Goal: Transaction & Acquisition: Purchase product/service

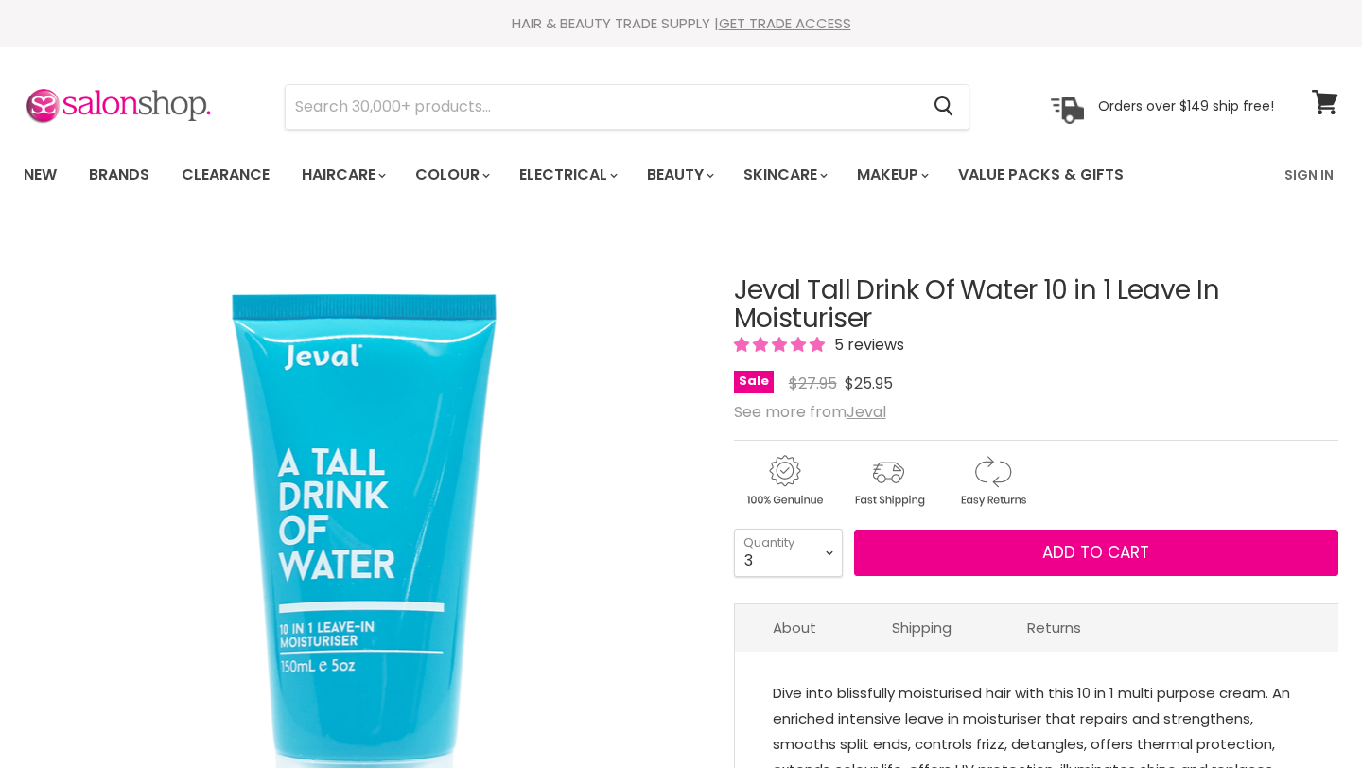
select select "3"
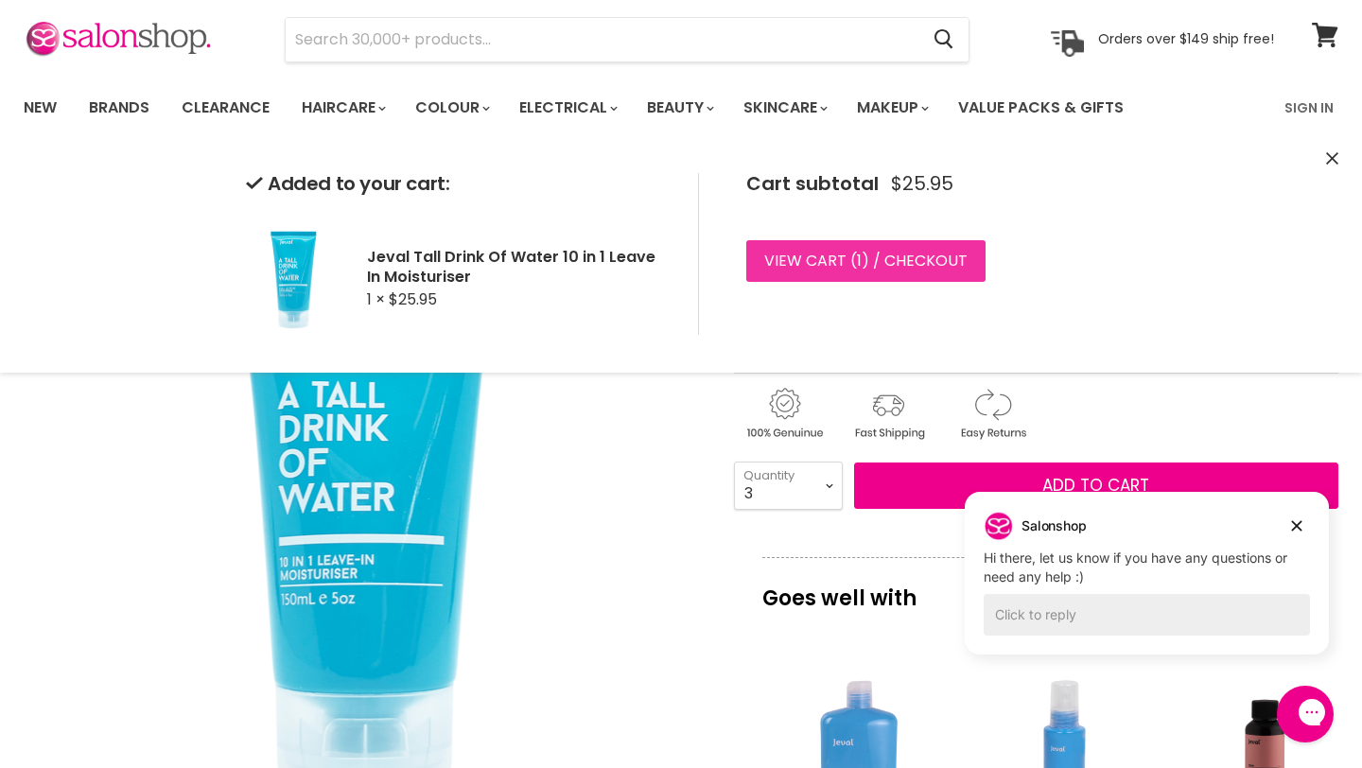
click at [878, 253] on link "View cart ( 1 ) / Checkout" at bounding box center [865, 261] width 239 height 42
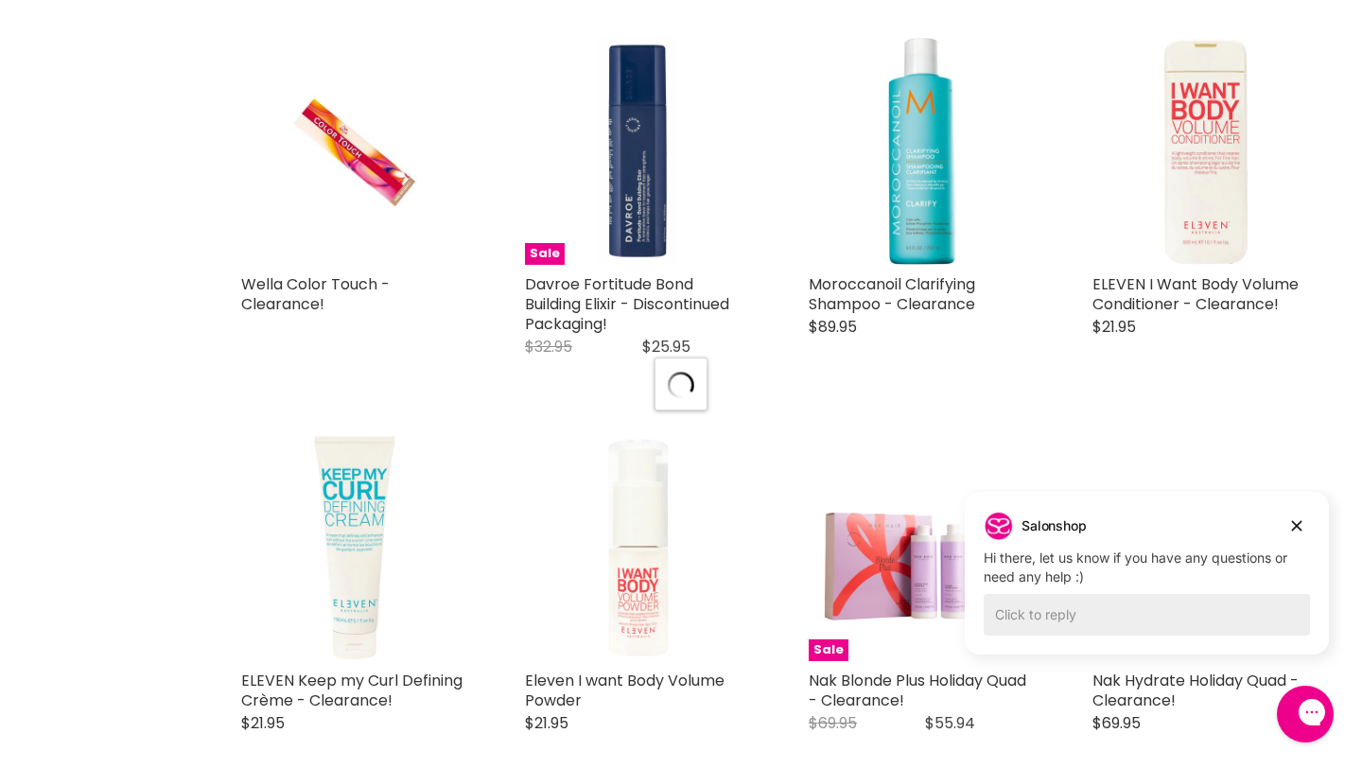
select select "created-descending"
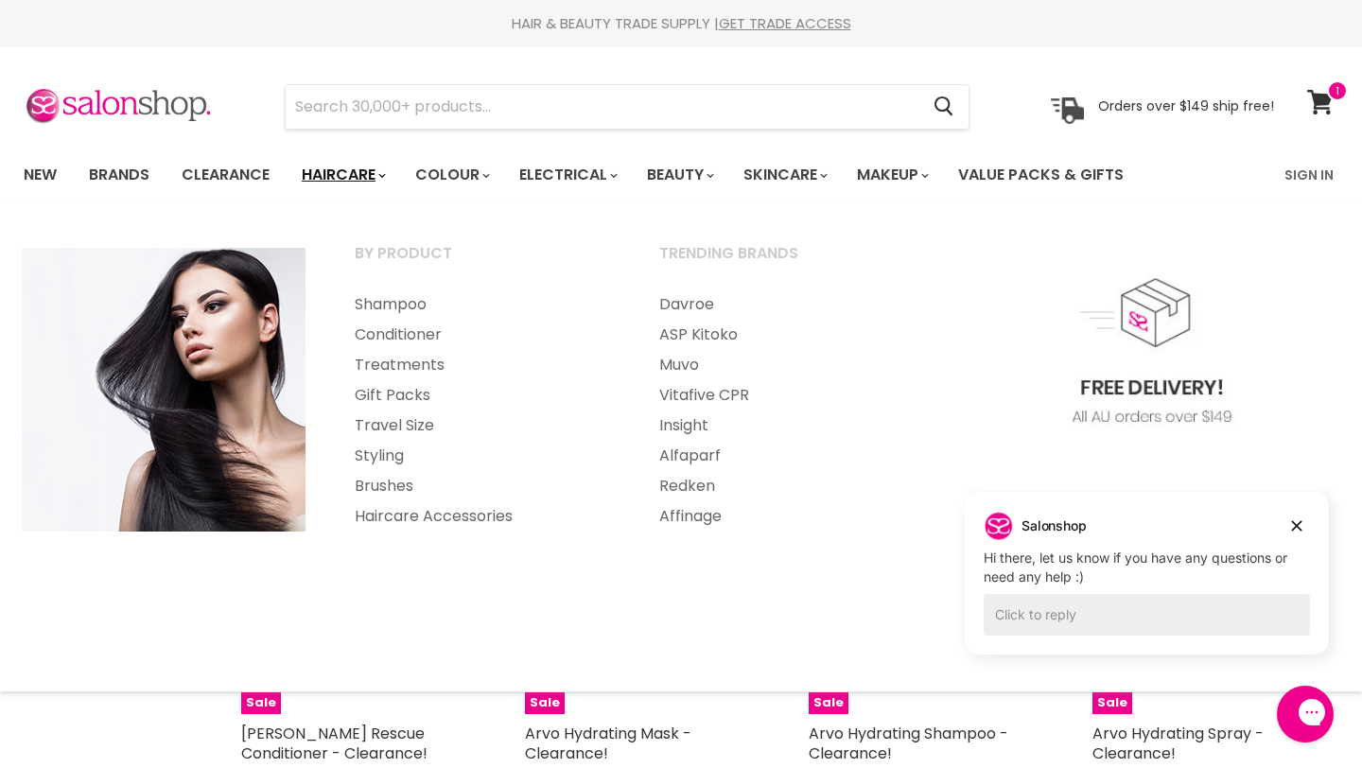
click at [359, 183] on link "Haircare" at bounding box center [342, 175] width 110 height 40
click at [416, 357] on link "Treatments" at bounding box center [481, 365] width 301 height 30
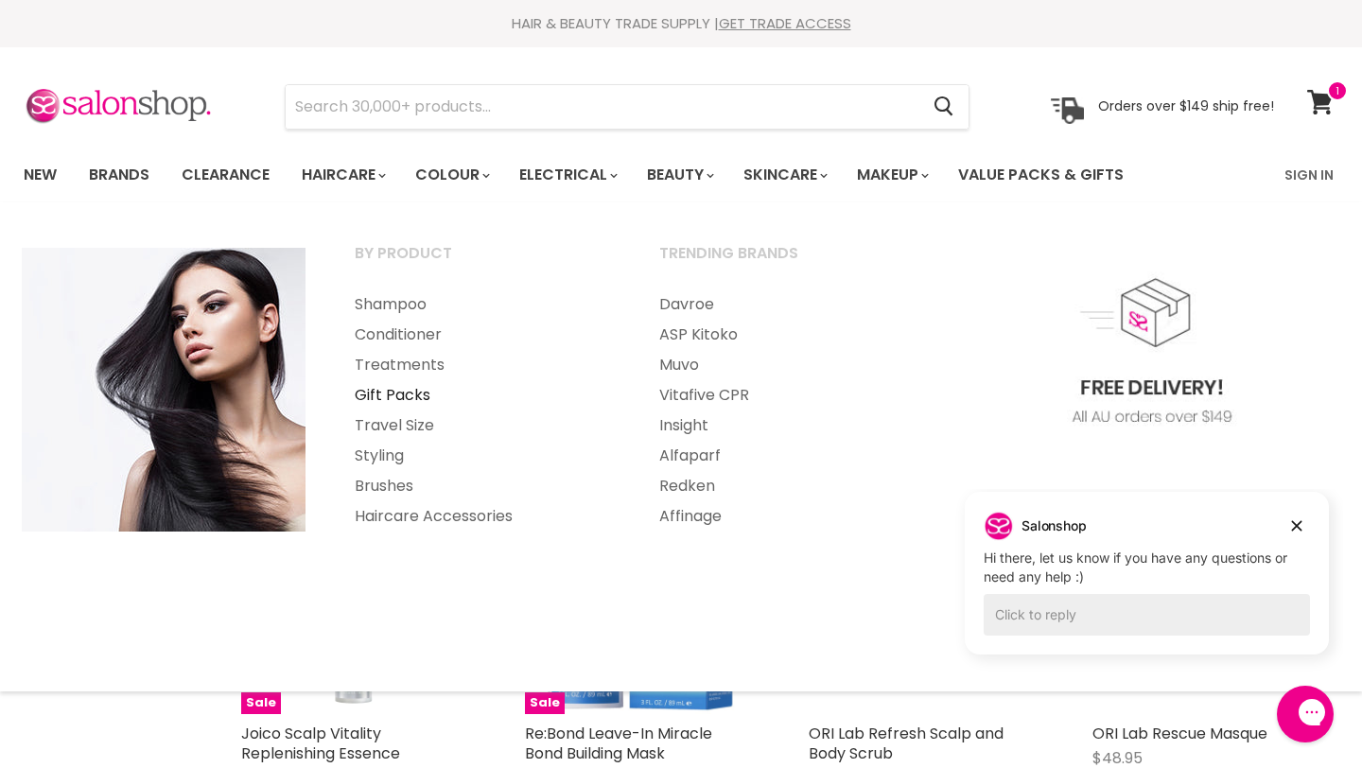
click at [406, 397] on link "Gift Packs" at bounding box center [481, 395] width 301 height 30
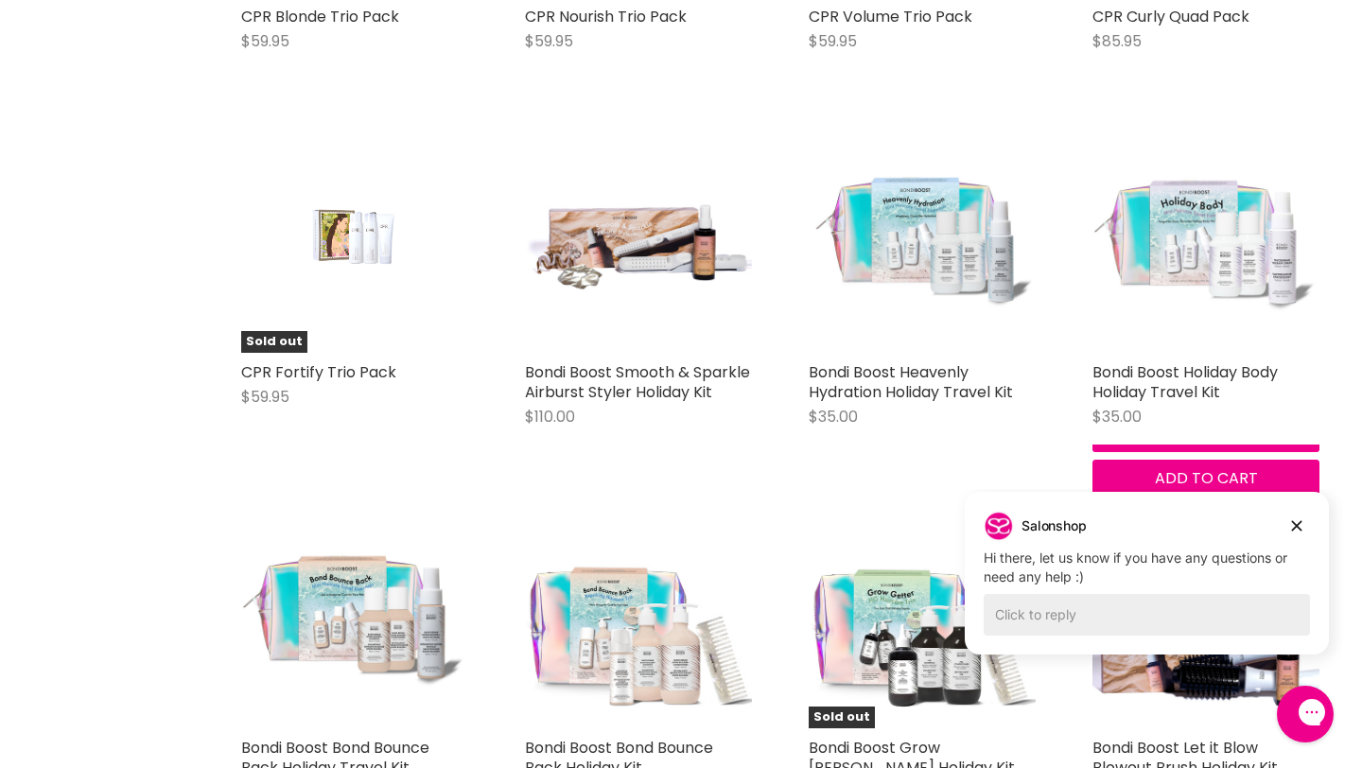
scroll to position [4136, 0]
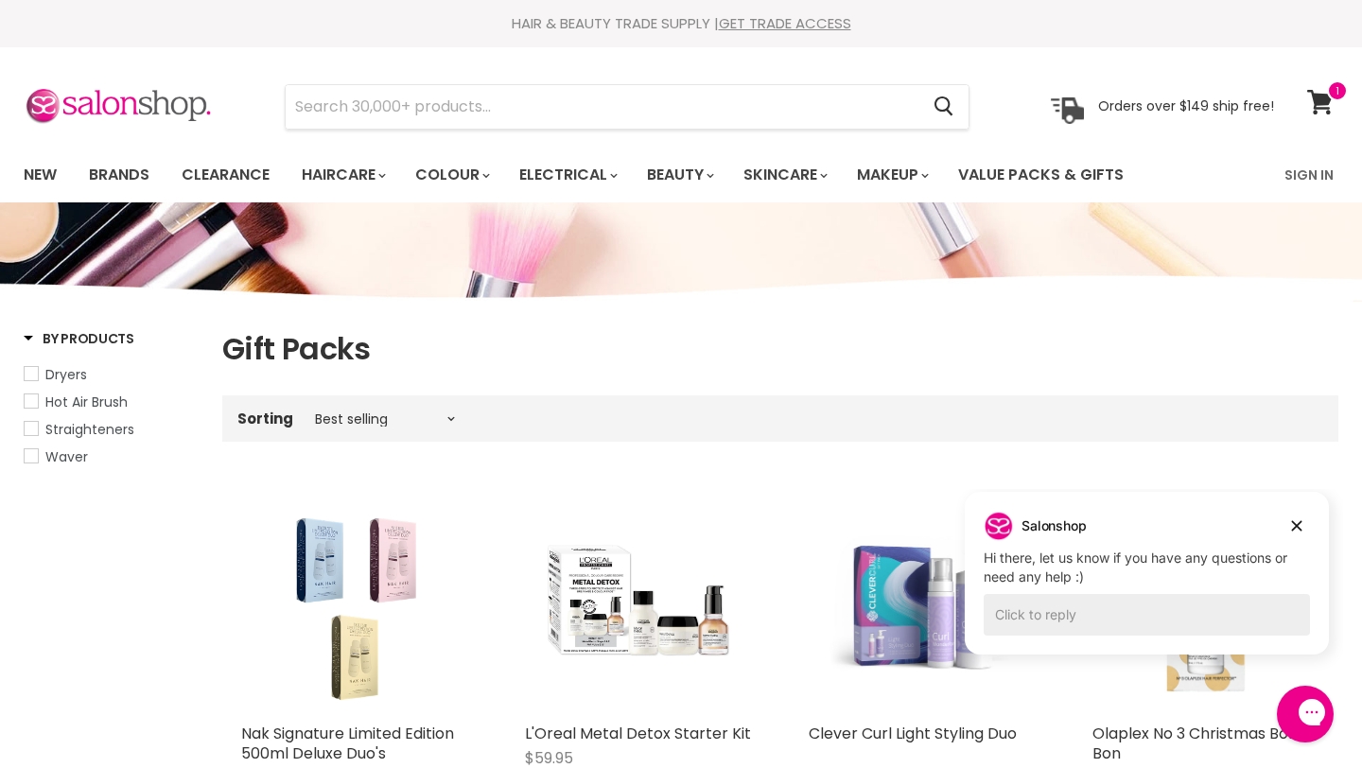
scroll to position [4874, 0]
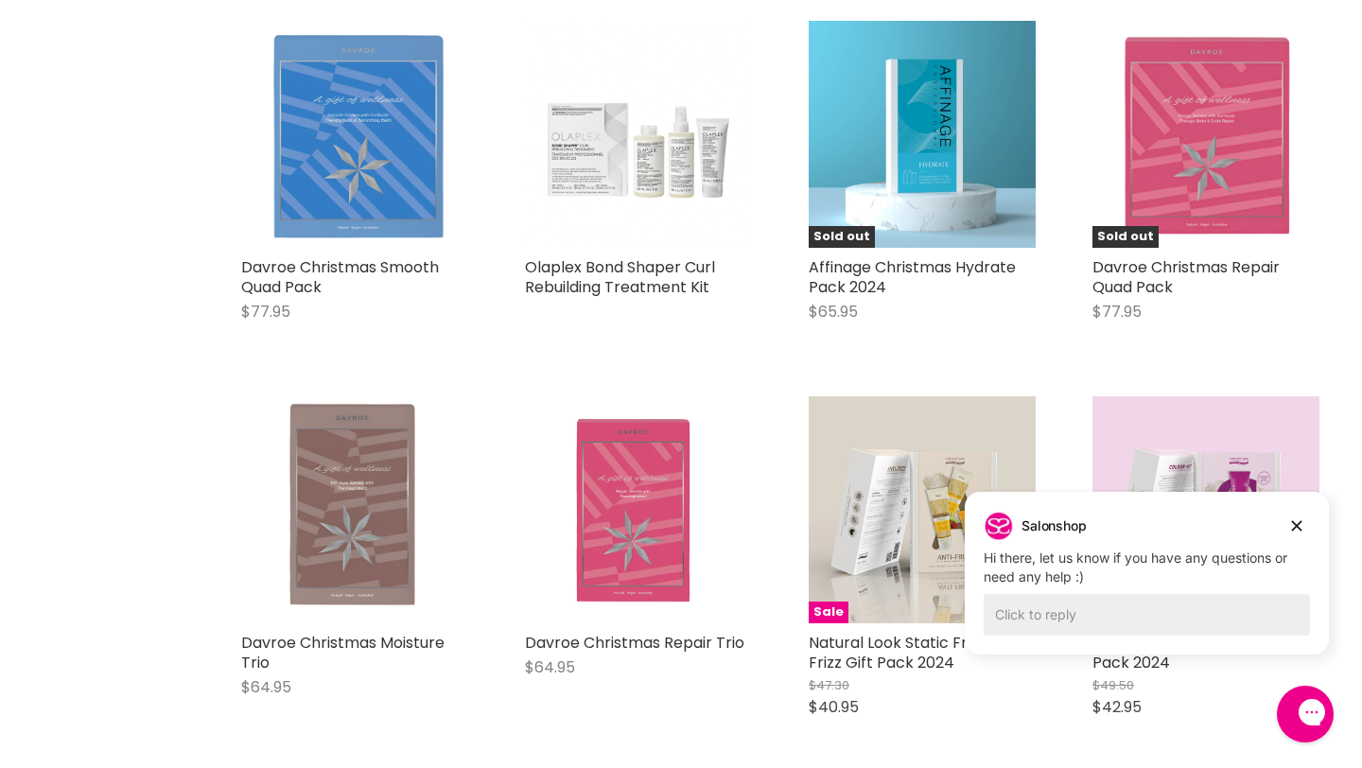
scroll to position [0, 0]
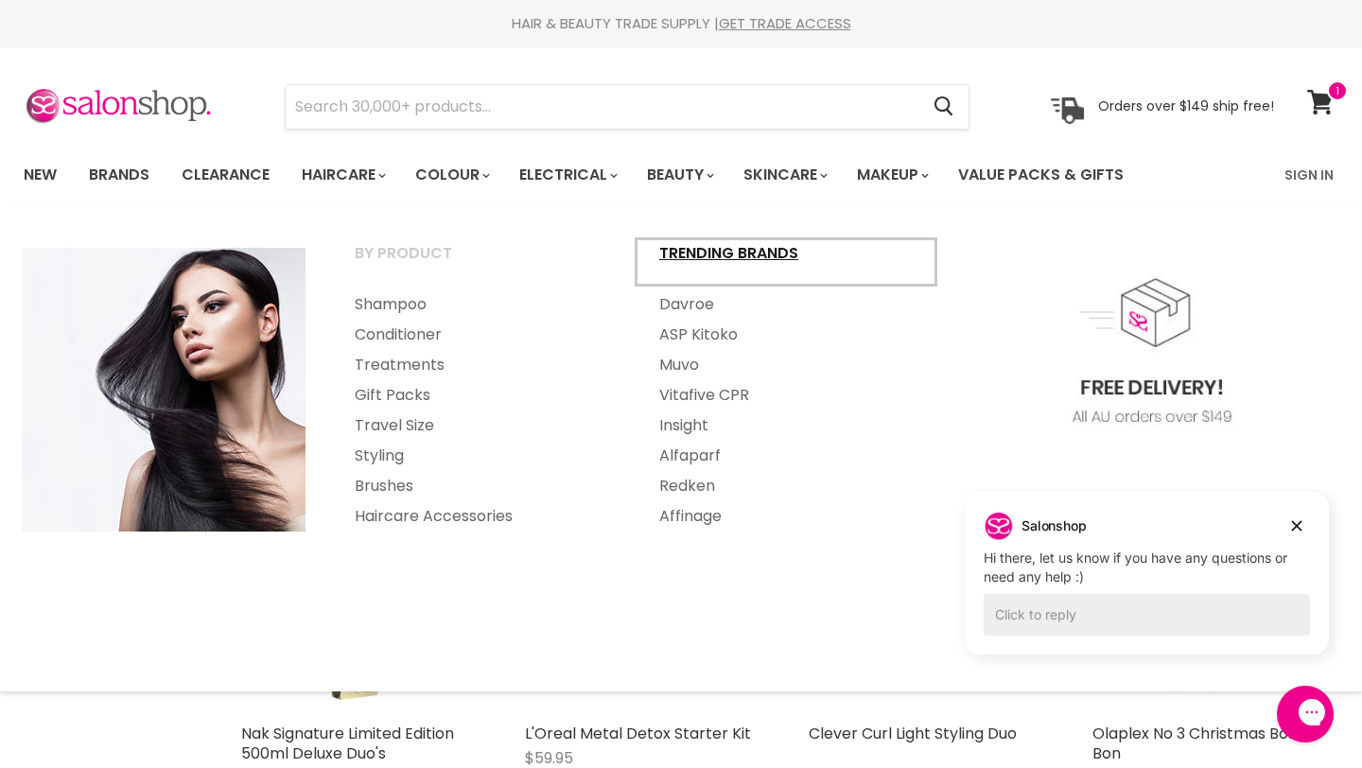
click at [742, 254] on link "Trending Brands" at bounding box center [785, 261] width 301 height 47
click at [773, 243] on link "Trending Brands" at bounding box center [785, 261] width 301 height 47
click at [391, 447] on link "Styling" at bounding box center [481, 456] width 301 height 30
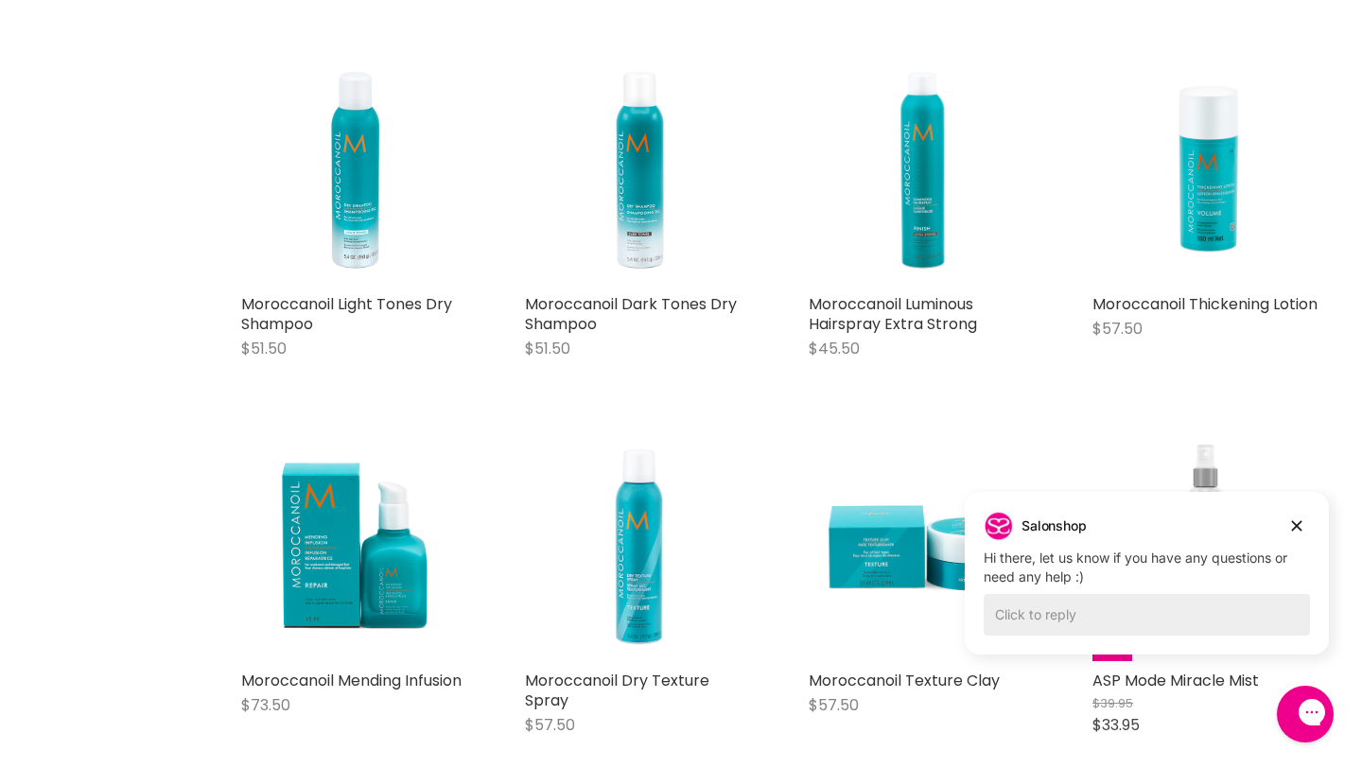
scroll to position [9300, 0]
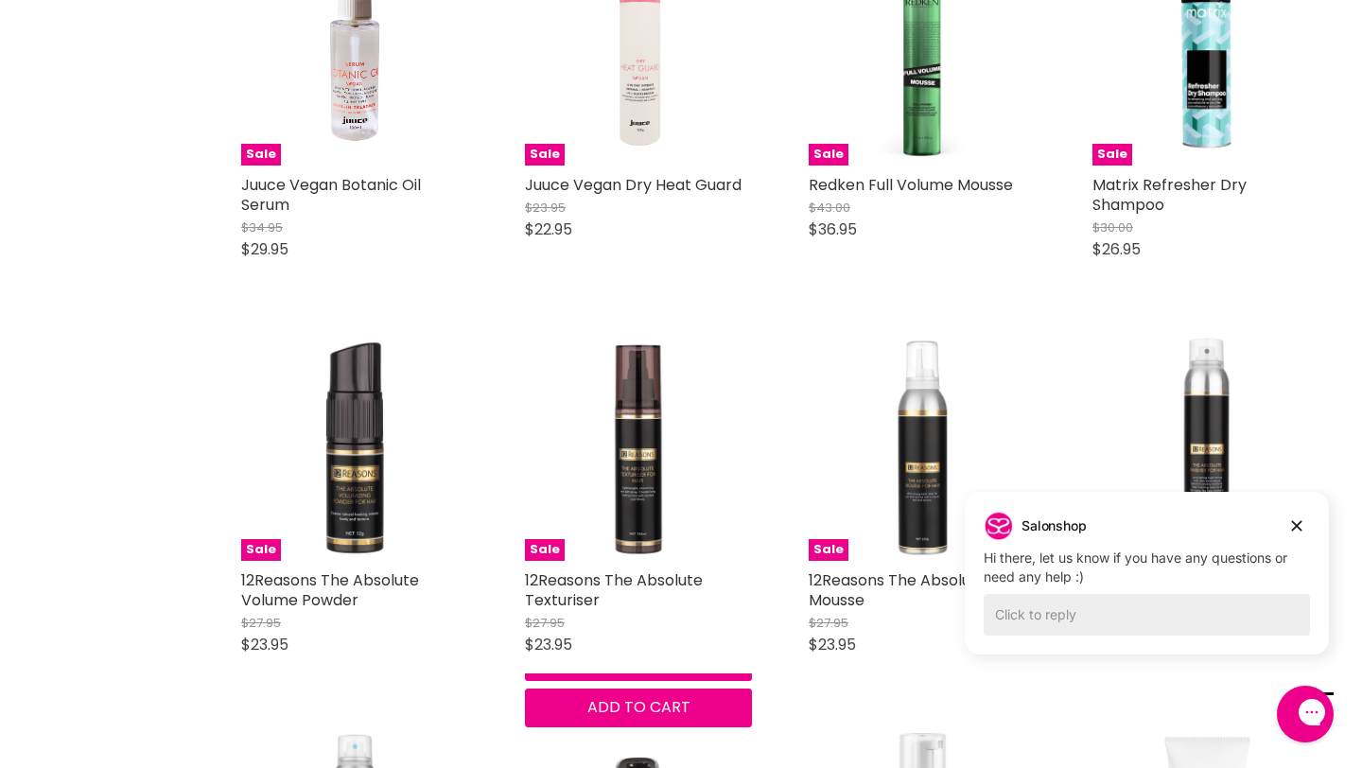
scroll to position [17530, 0]
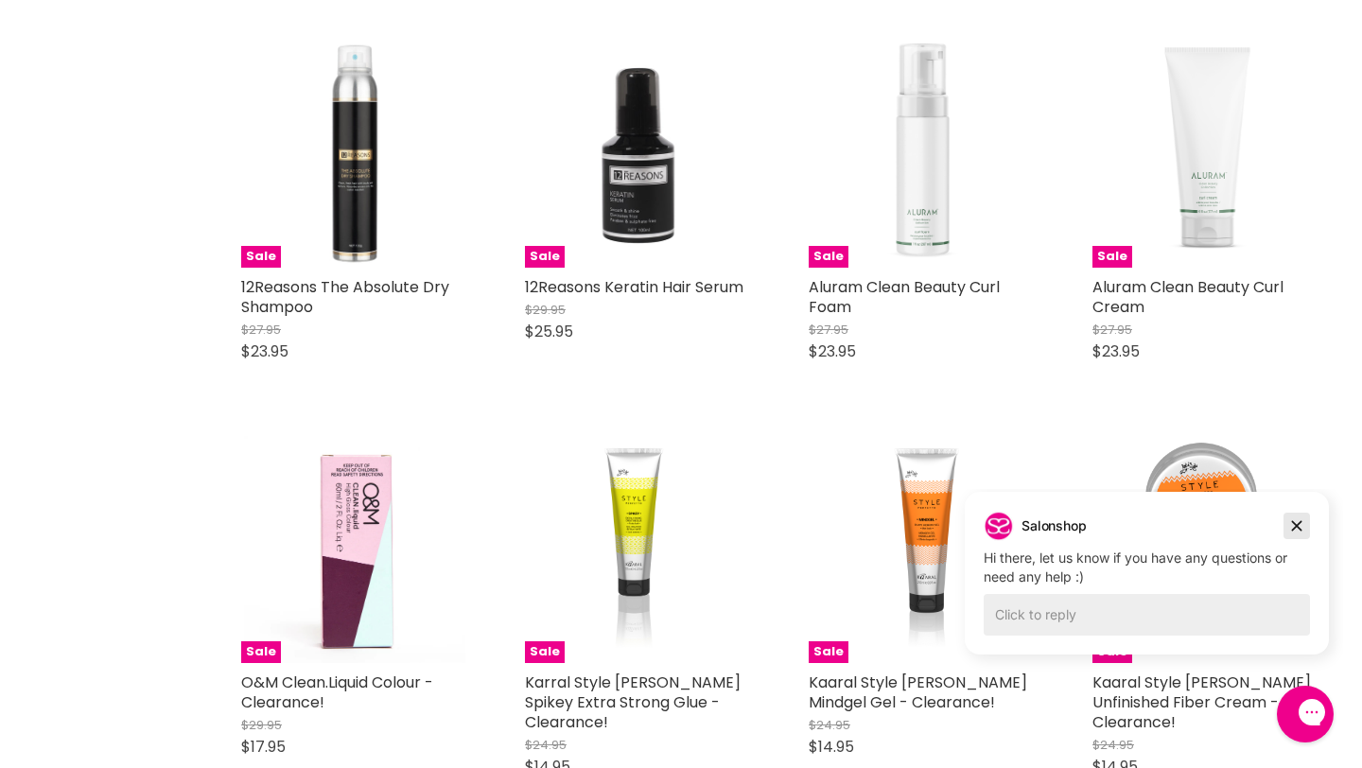
click at [1303, 530] on icon "Dismiss campaign" at bounding box center [1296, 525] width 19 height 23
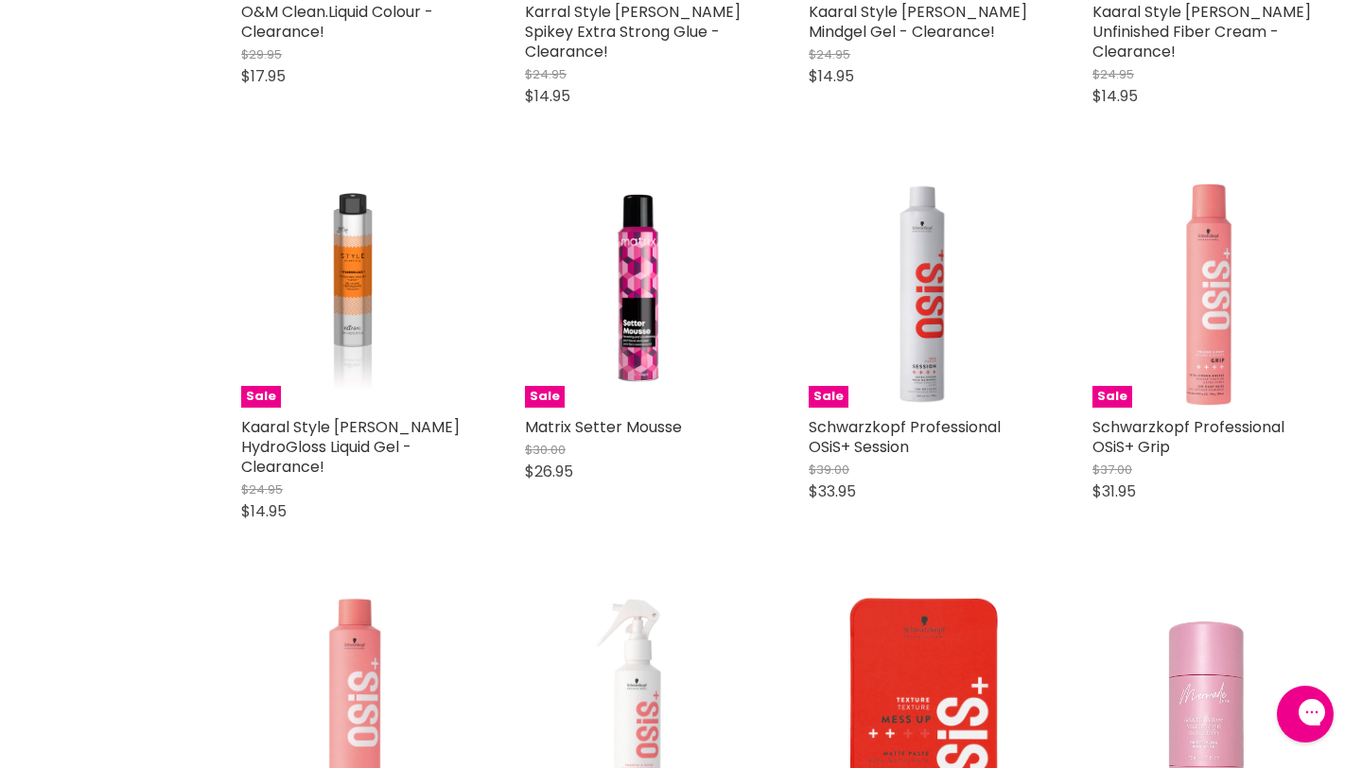
scroll to position [19037, 0]
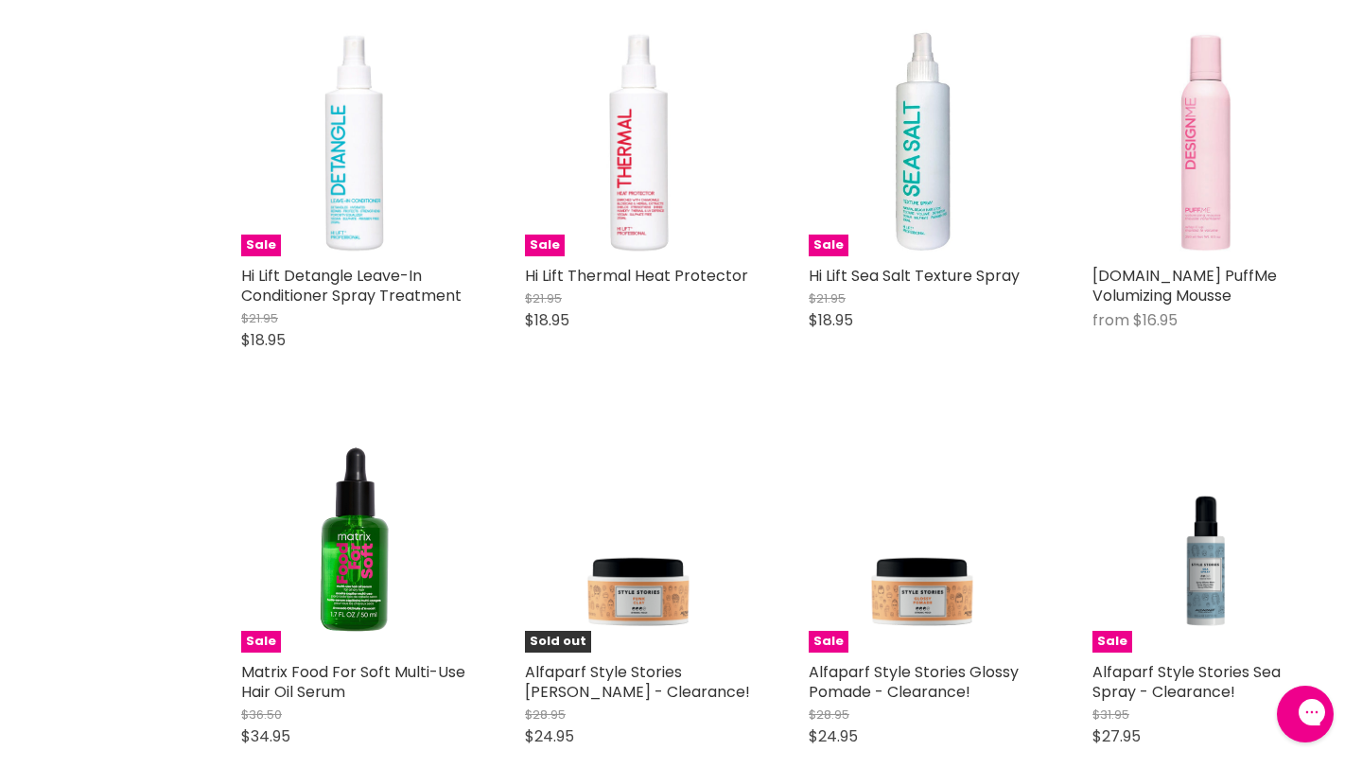
scroll to position [22484, 0]
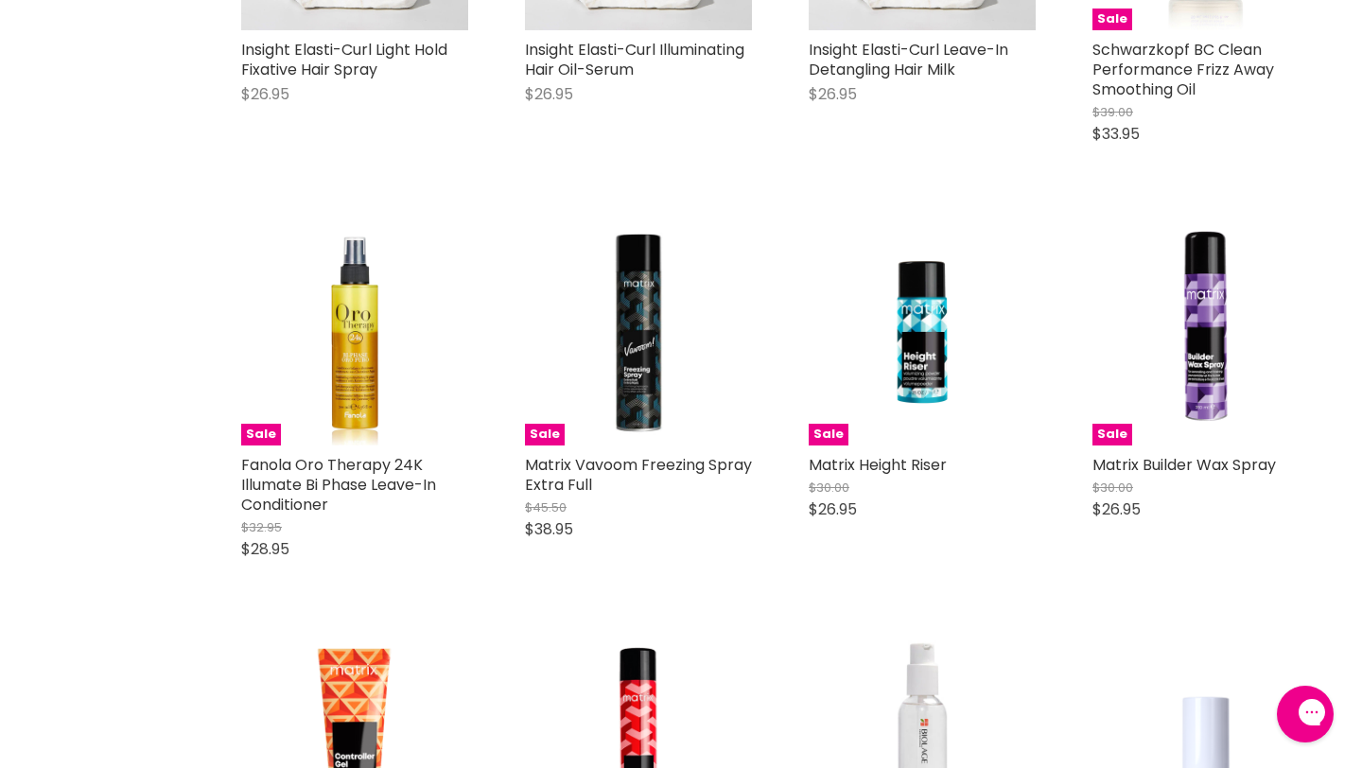
scroll to position [27407, 0]
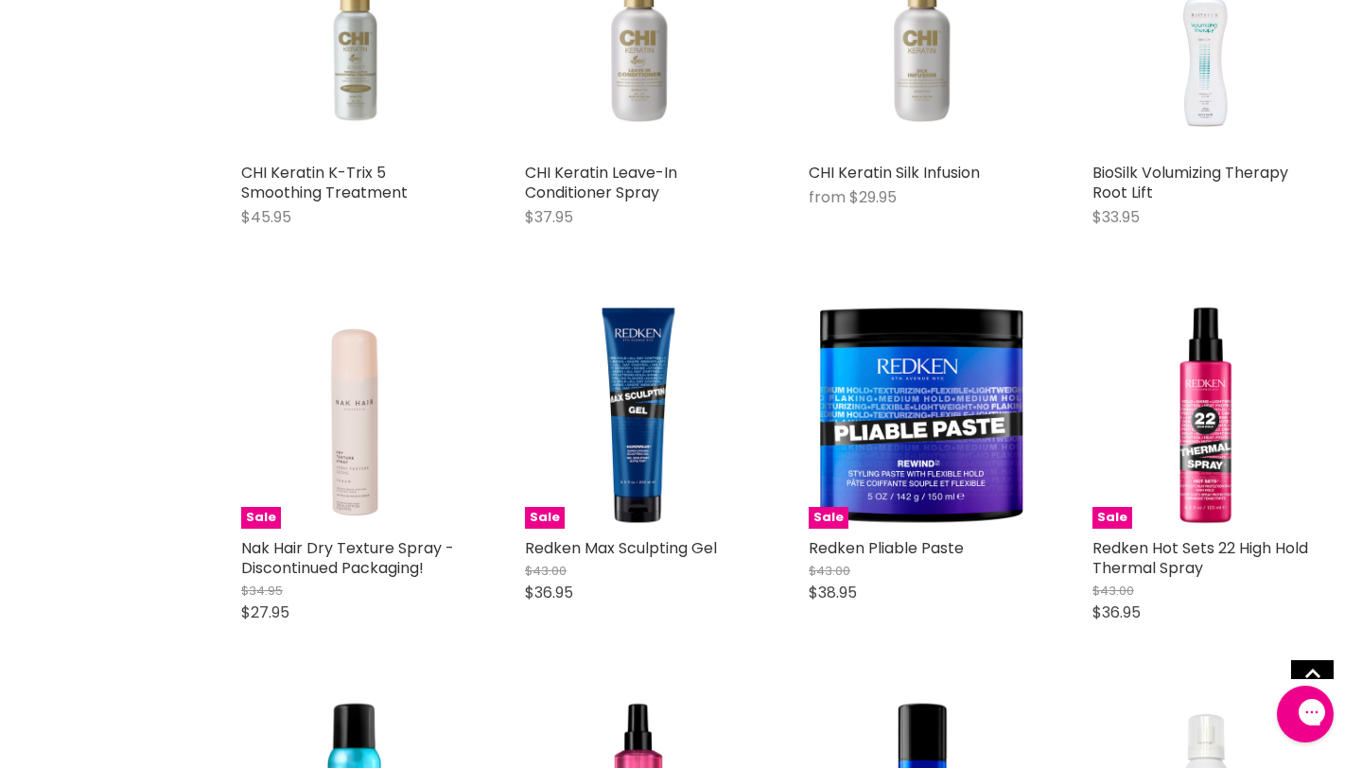
scroll to position [29132, 0]
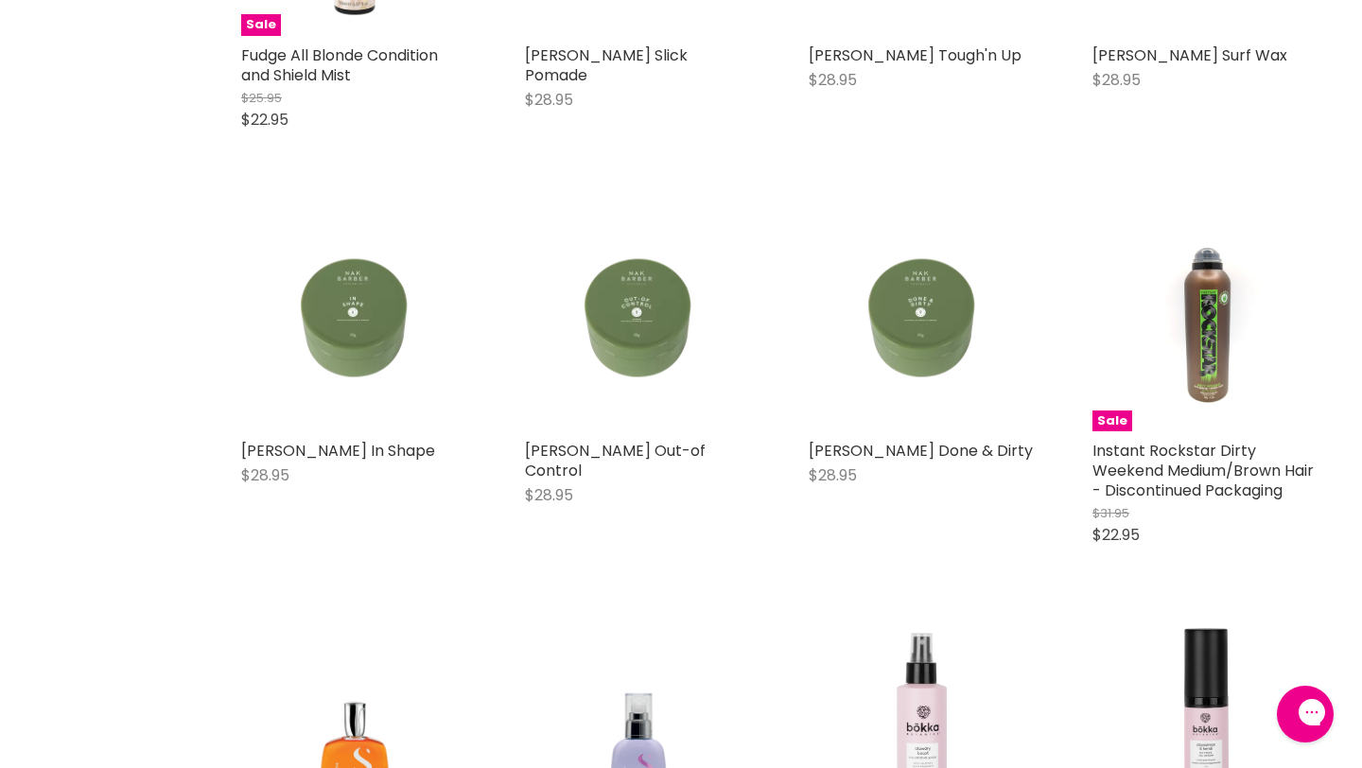
scroll to position [35535, 0]
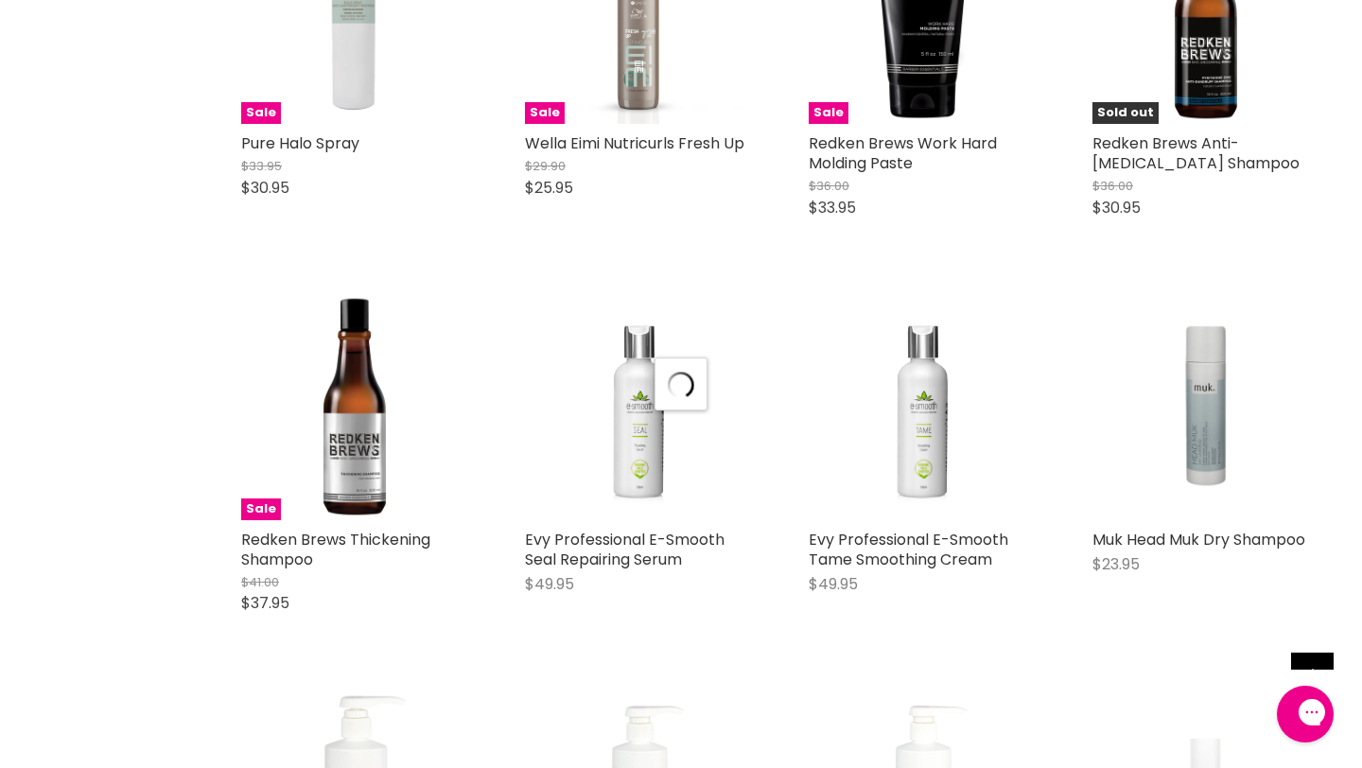
scroll to position [37997, 0]
